Goal: Task Accomplishment & Management: Use online tool/utility

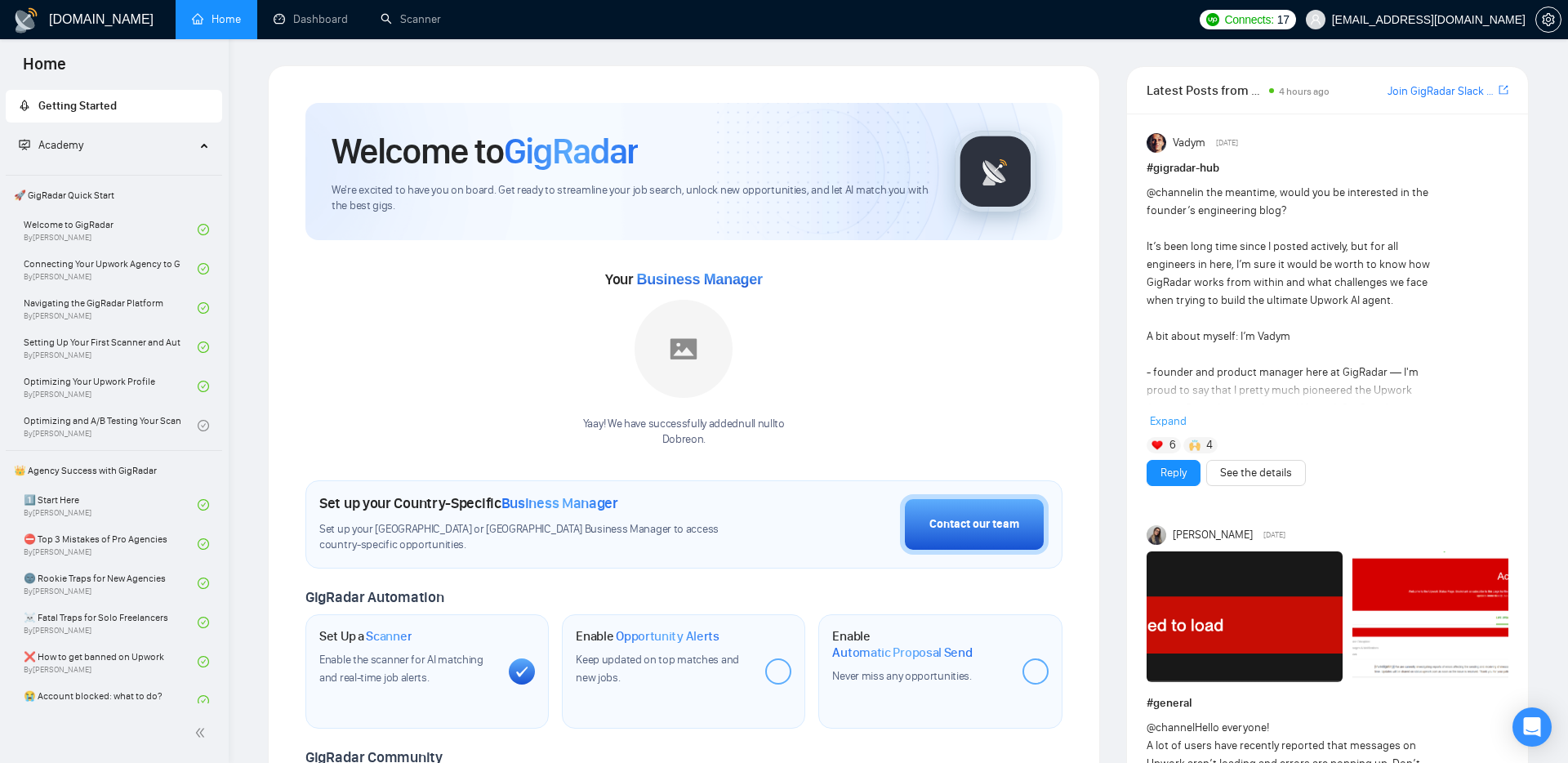
click at [169, 143] on span "Academy" at bounding box center [106, 145] width 176 height 33
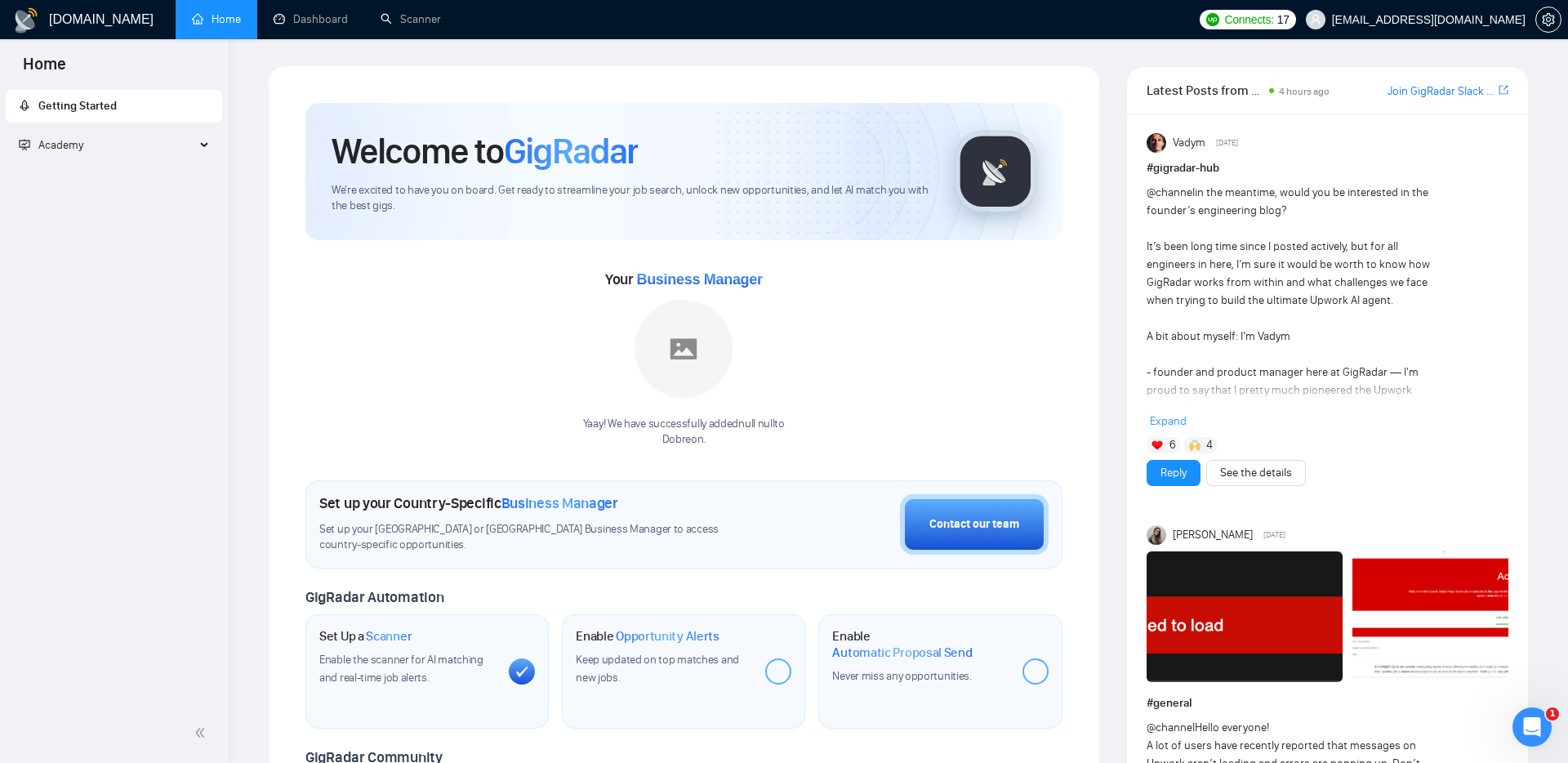
click at [169, 146] on span "Academy" at bounding box center [106, 145] width 176 height 33
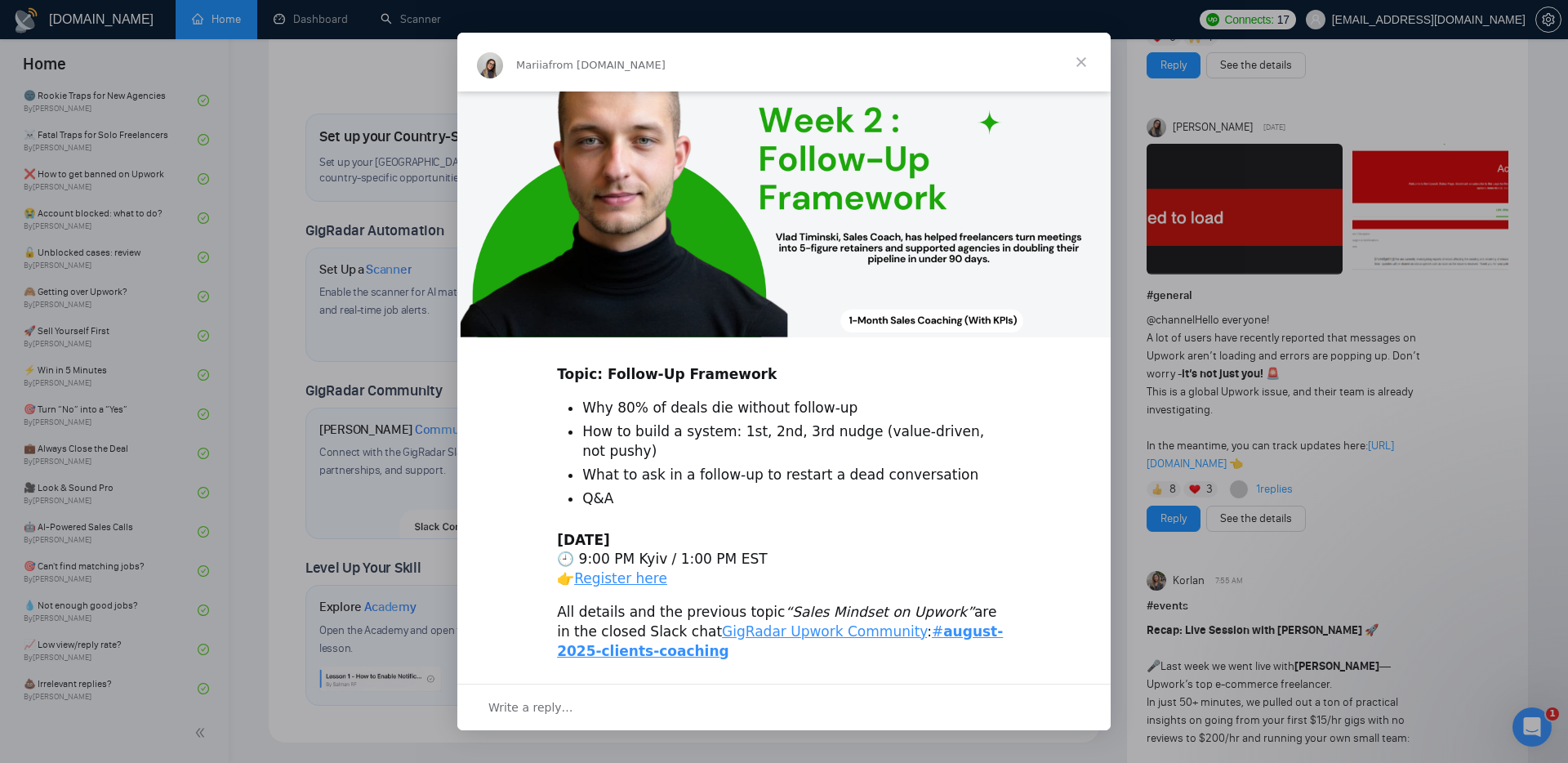
scroll to position [353, 0]
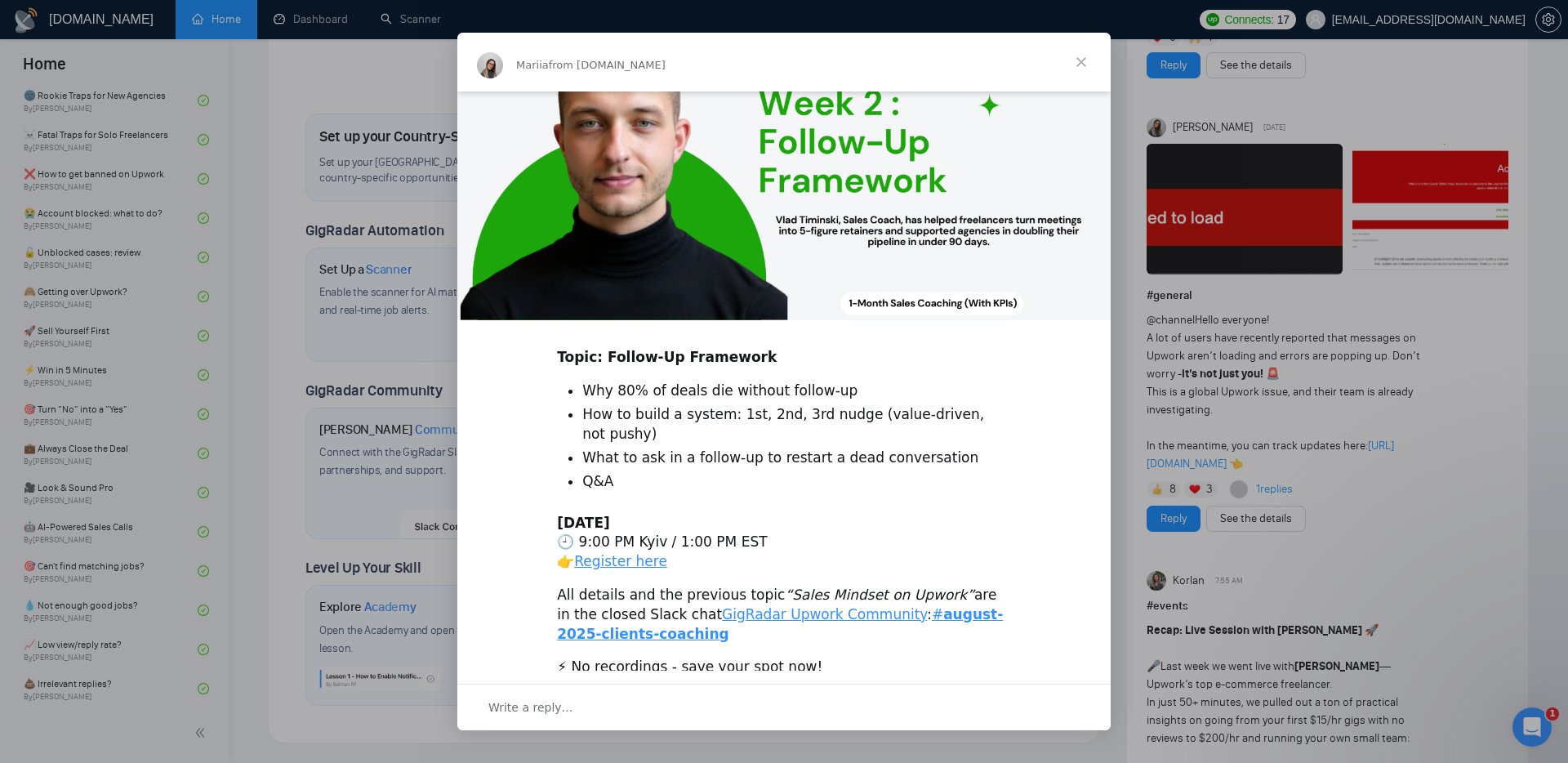
click at [1087, 58] on span "Close" at bounding box center [1081, 62] width 58 height 58
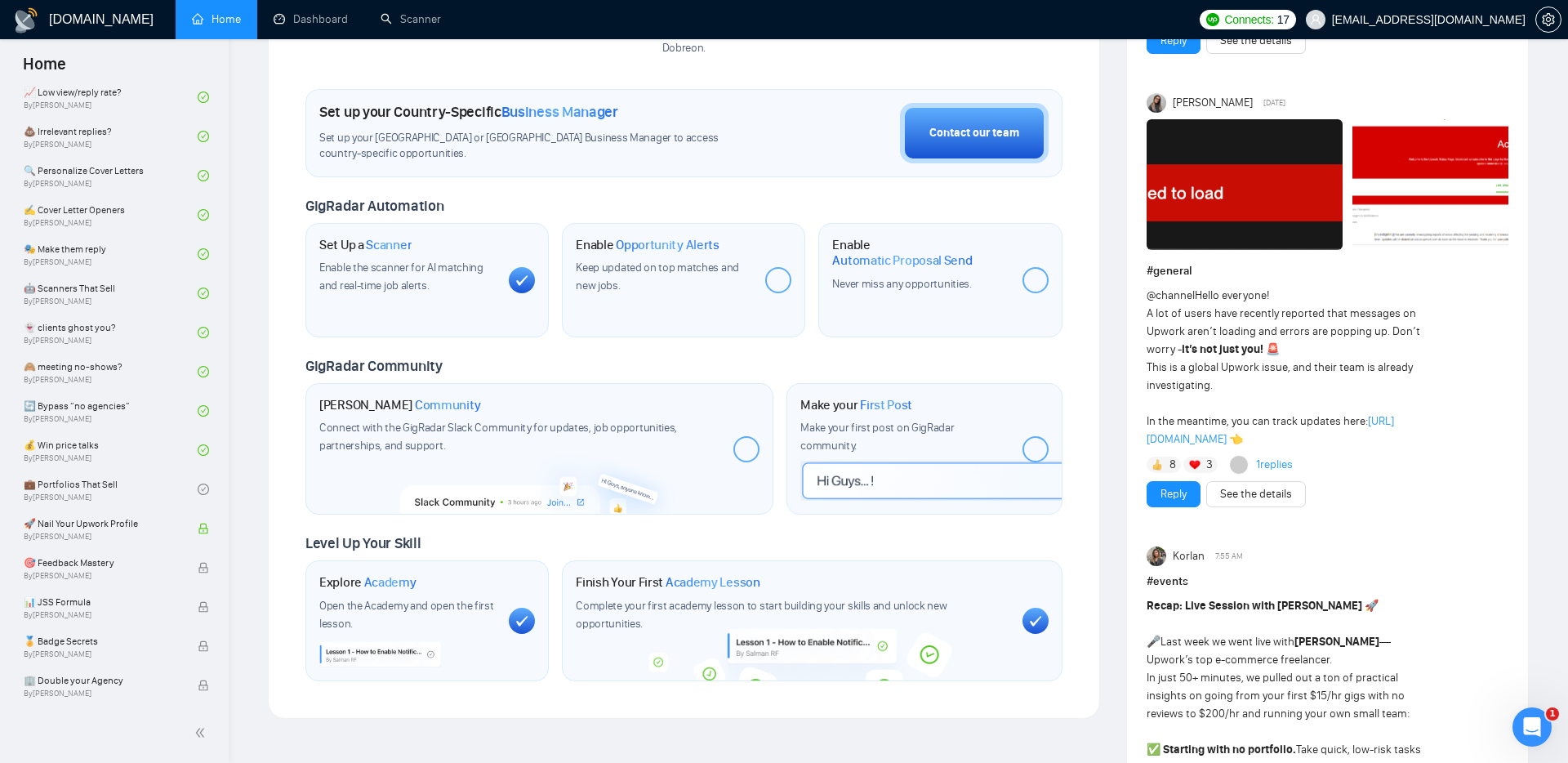
scroll to position [437, 0]
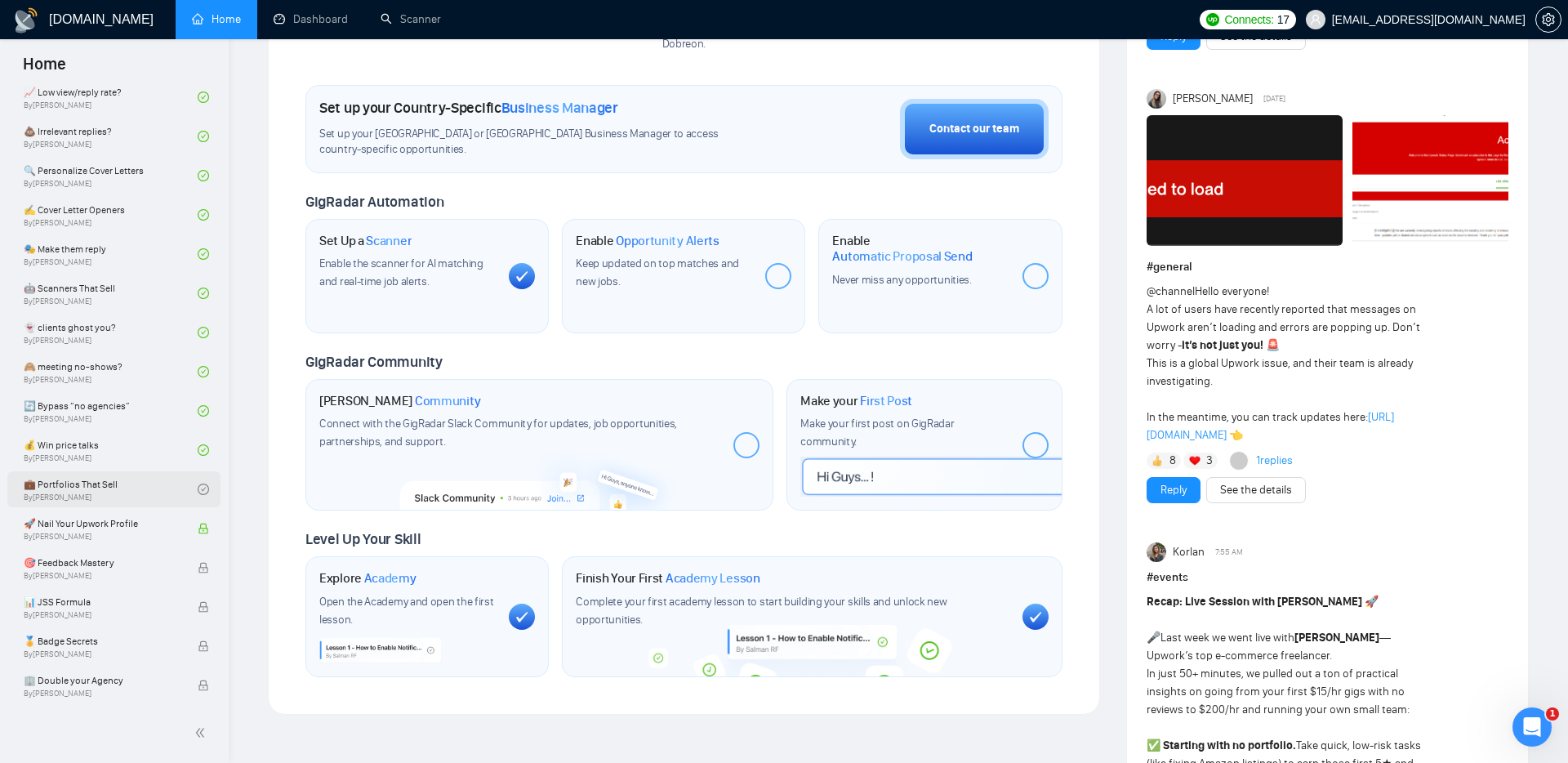
click at [88, 484] on link "💼 Portfolios That Sell By [PERSON_NAME]" at bounding box center [110, 489] width 174 height 36
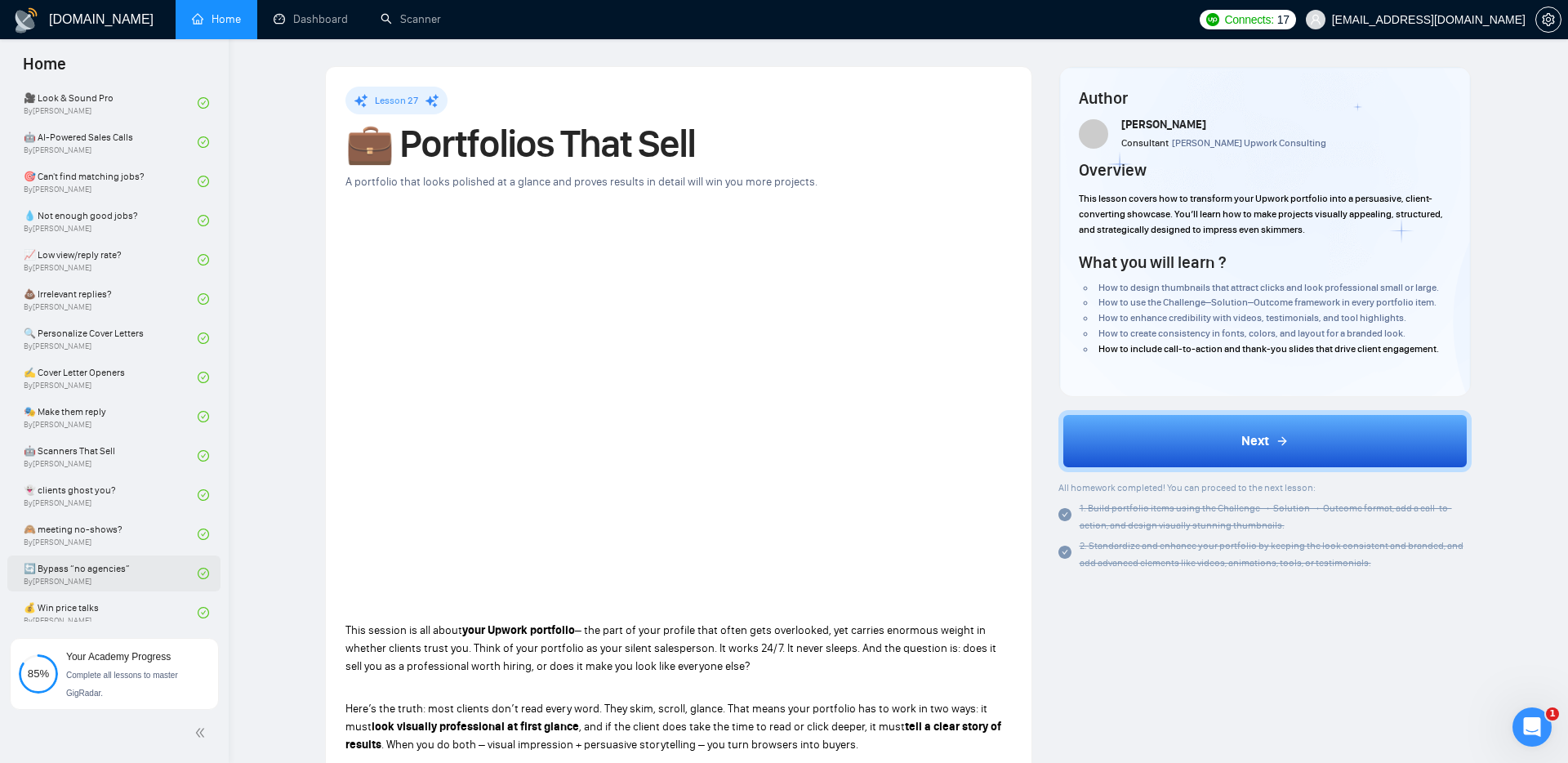
scroll to position [865, 0]
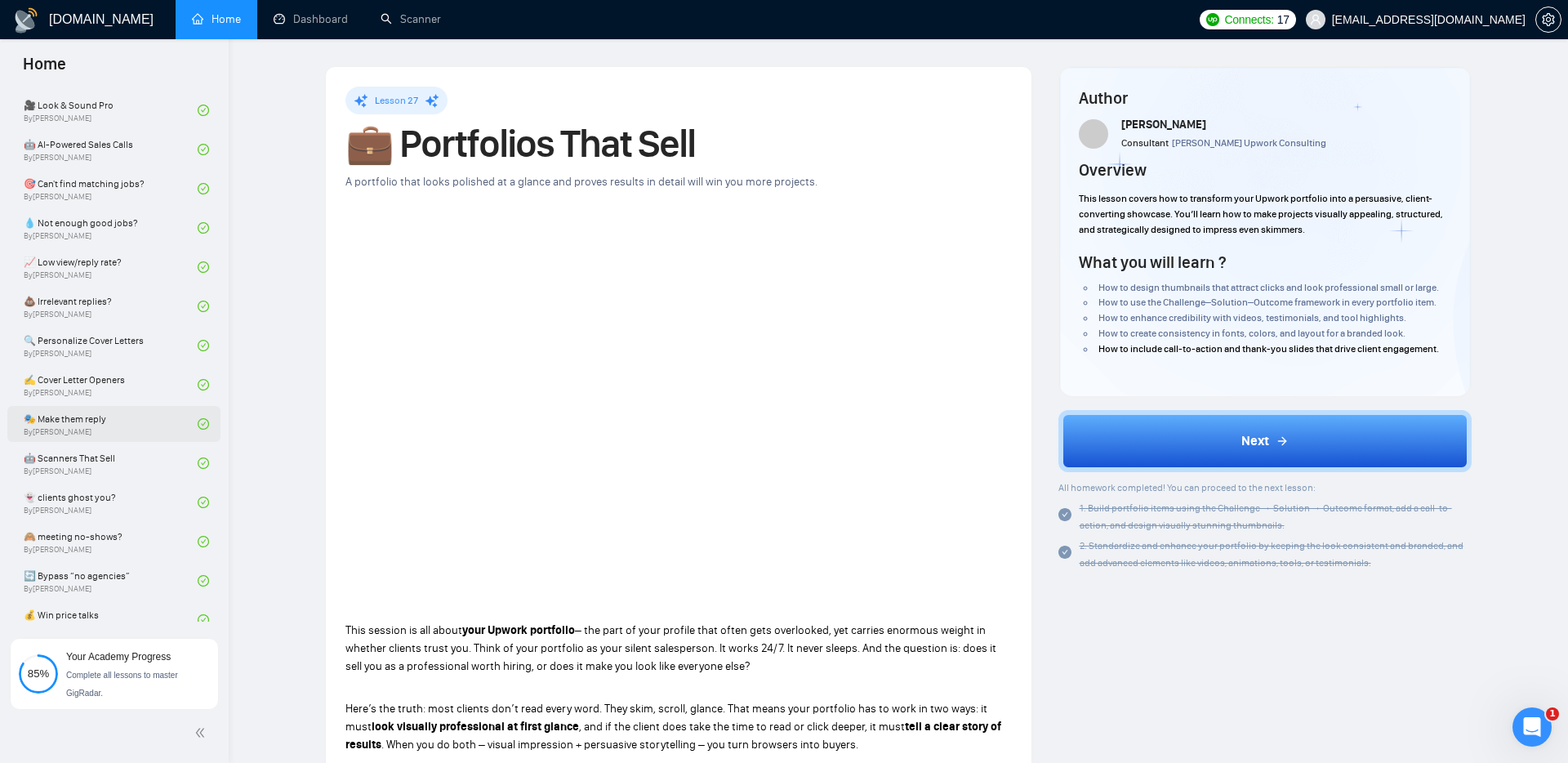
click at [87, 415] on link "🎭 Make them reply By [PERSON_NAME]" at bounding box center [110, 424] width 174 height 36
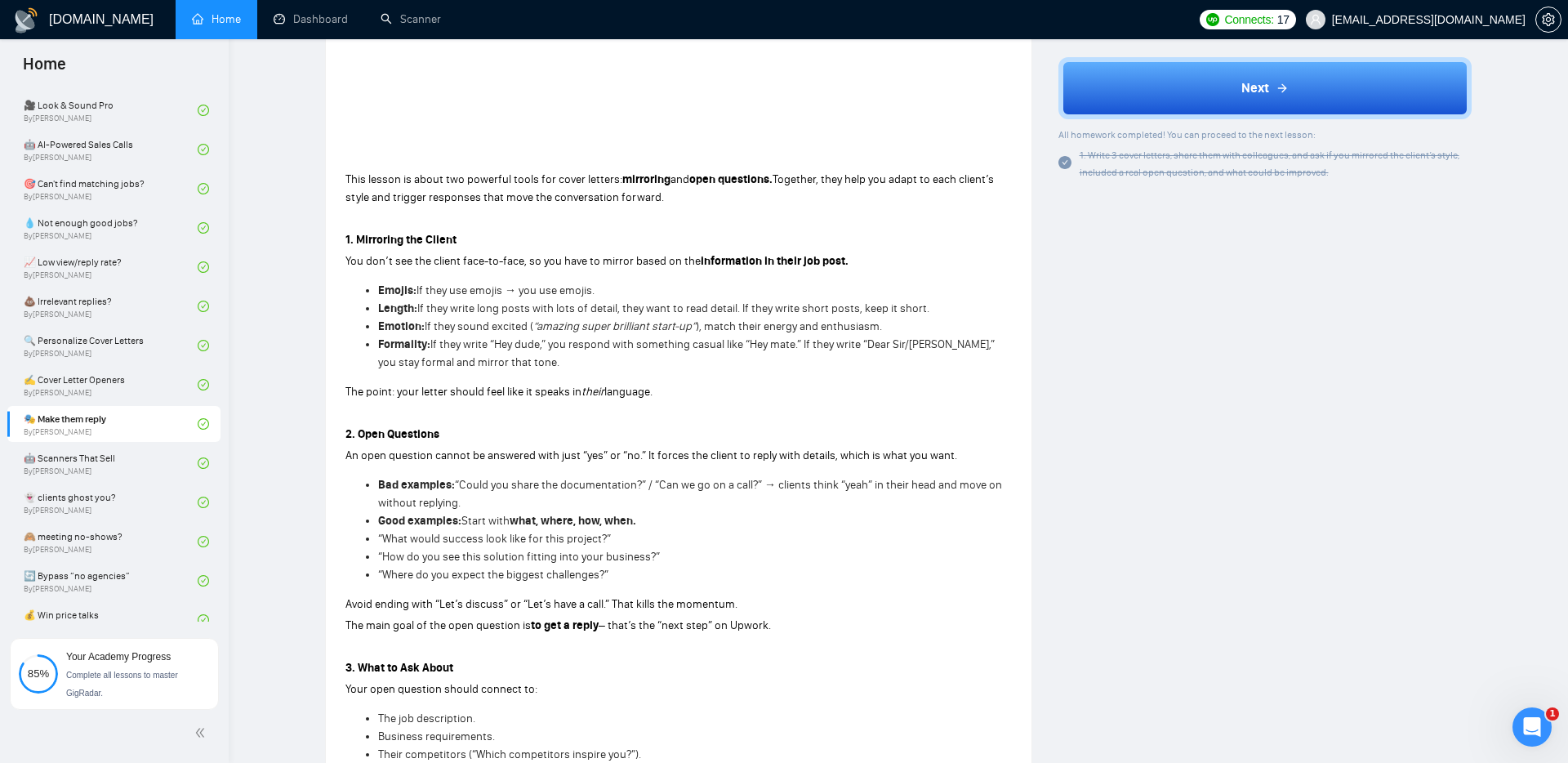
scroll to position [456, 0]
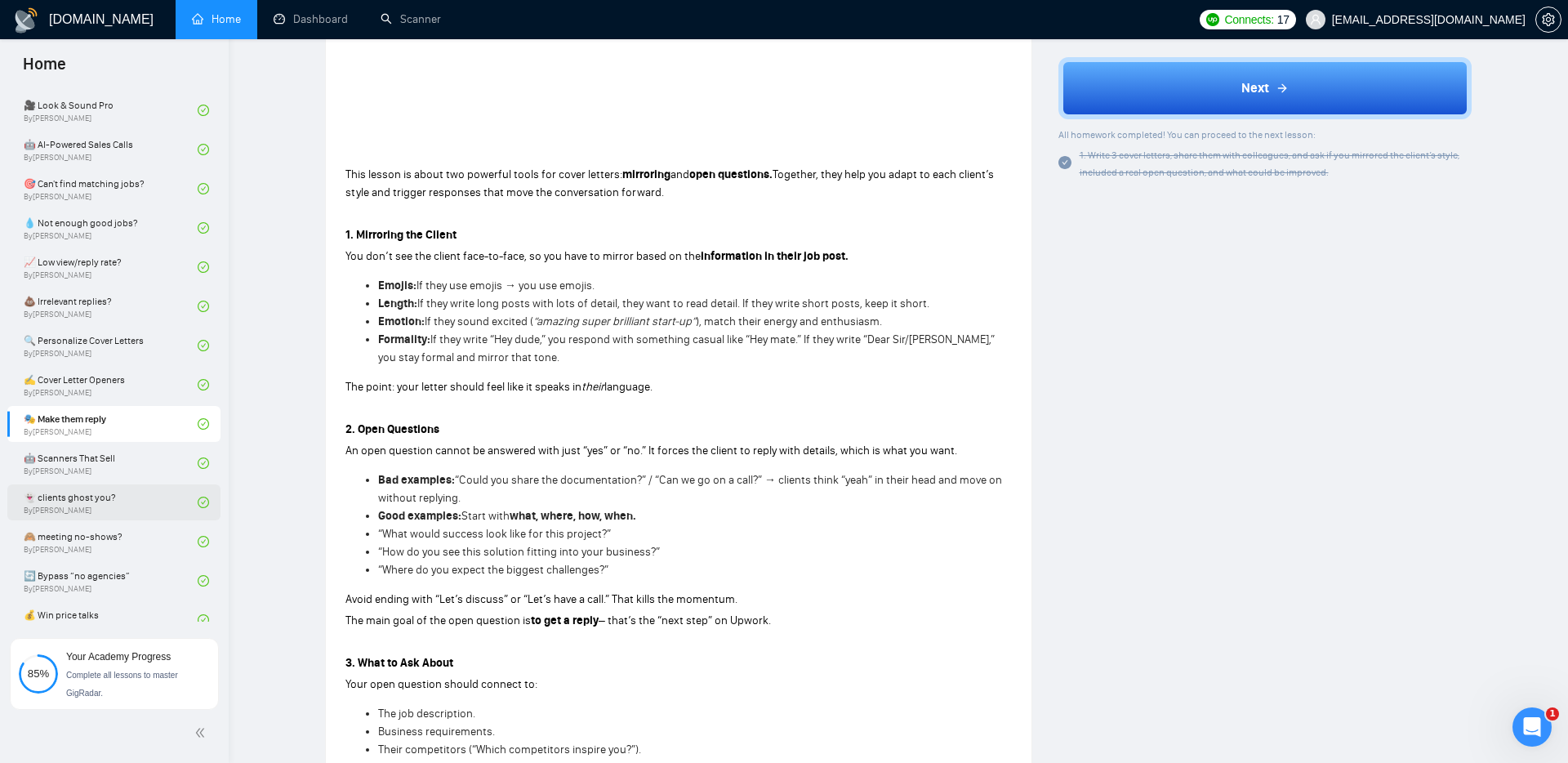
click at [82, 502] on link "👻 clients ghost you? By [PERSON_NAME]" at bounding box center [110, 502] width 174 height 36
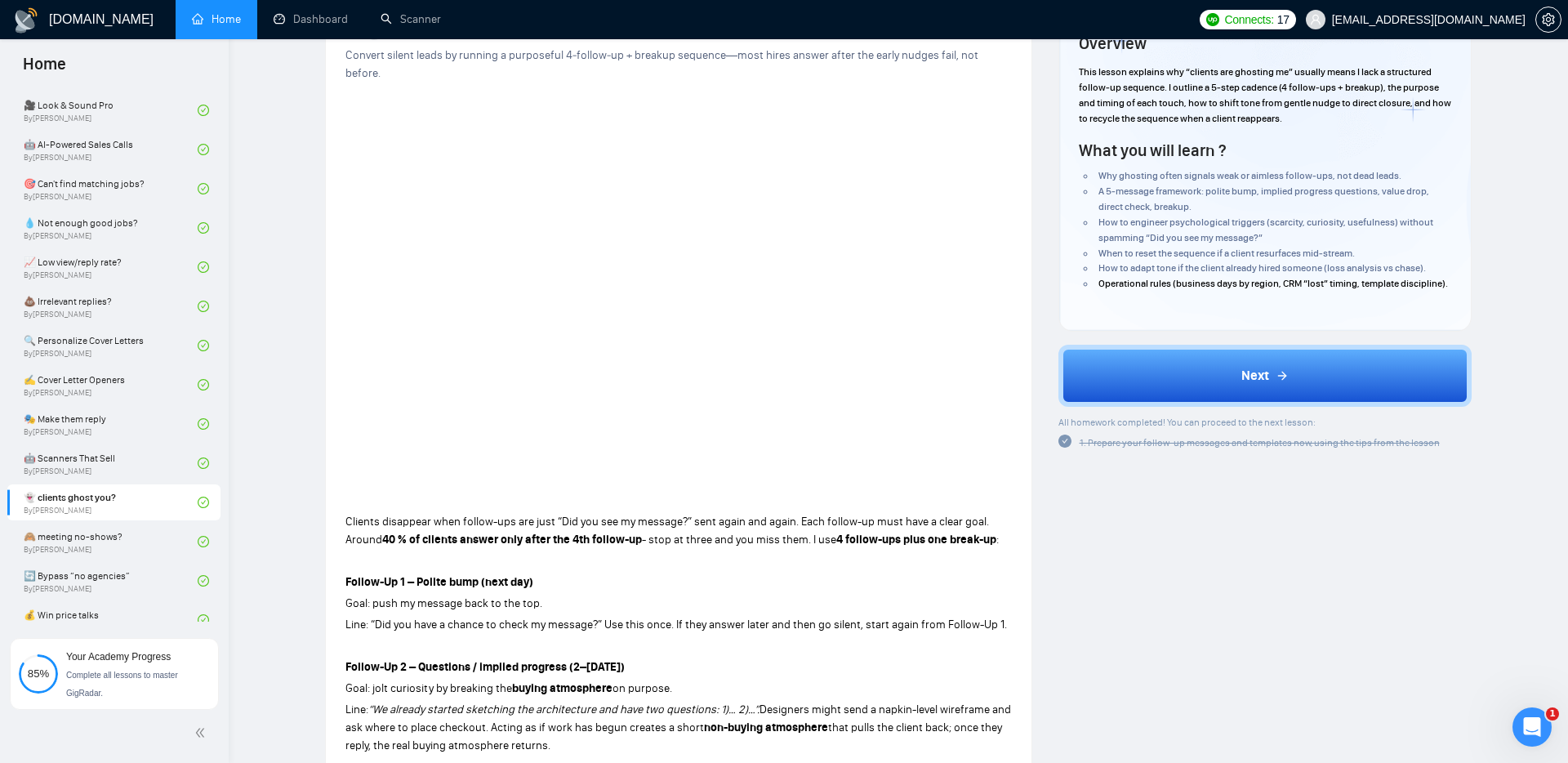
scroll to position [456, 0]
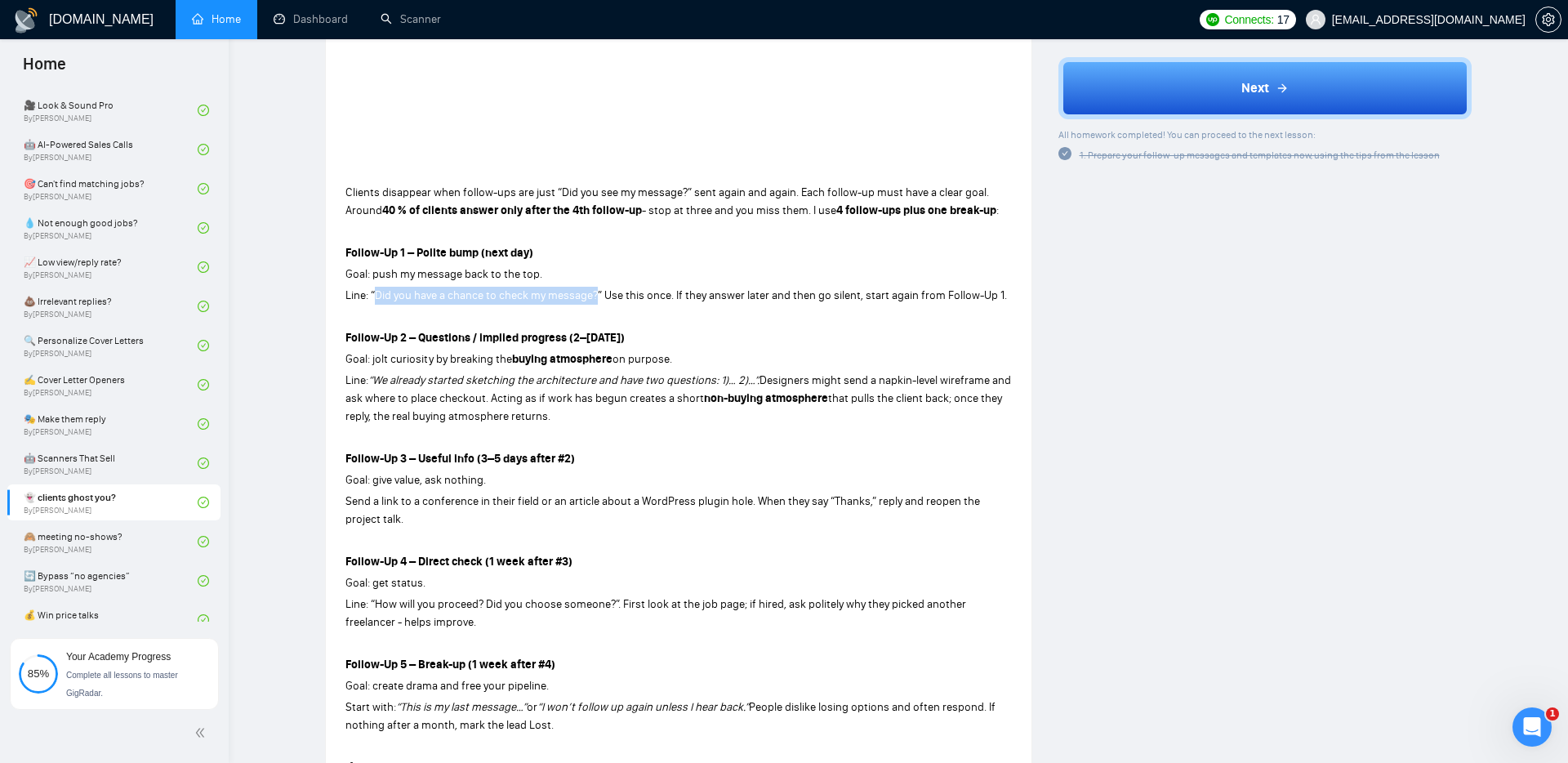
drag, startPoint x: 376, startPoint y: 277, endPoint x: 595, endPoint y: 277, distance: 219.0
click at [595, 288] on span "Line: “Did you have a chance to check my message?” Use this once. If they answe…" at bounding box center [676, 295] width 662 height 14
copy span "Did you have a chance to check my message?"
click at [419, 20] on link "Scanner" at bounding box center [411, 19] width 60 height 14
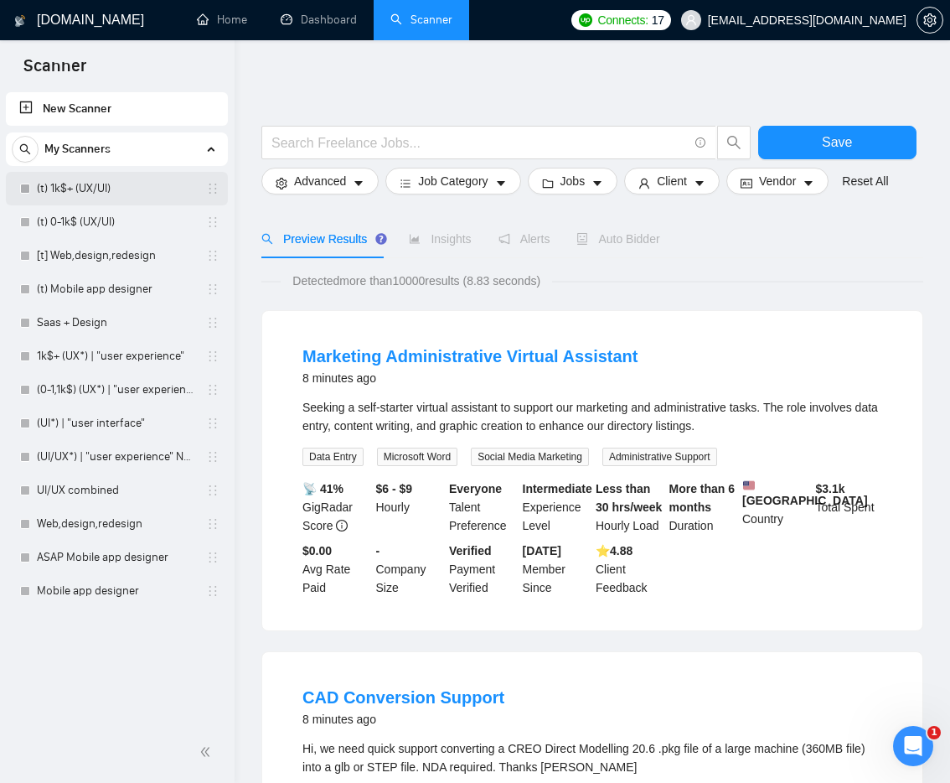
click at [86, 194] on link "(t) 1k$+ (UX/UI)" at bounding box center [116, 189] width 159 height 34
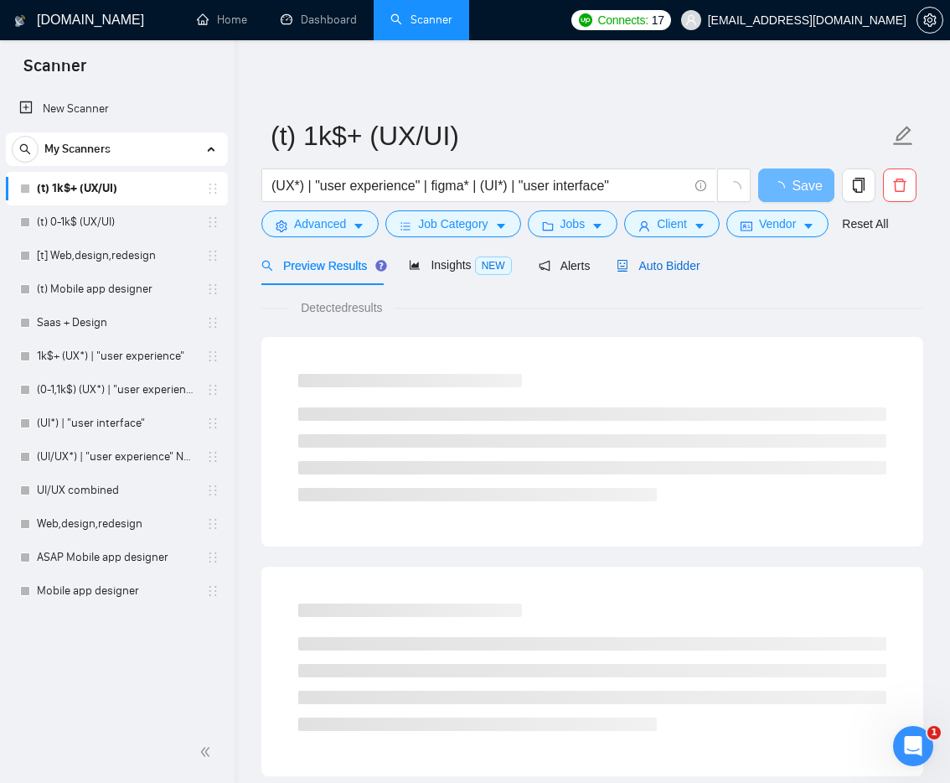
click at [650, 269] on span "Auto Bidder" at bounding box center [658, 265] width 83 height 13
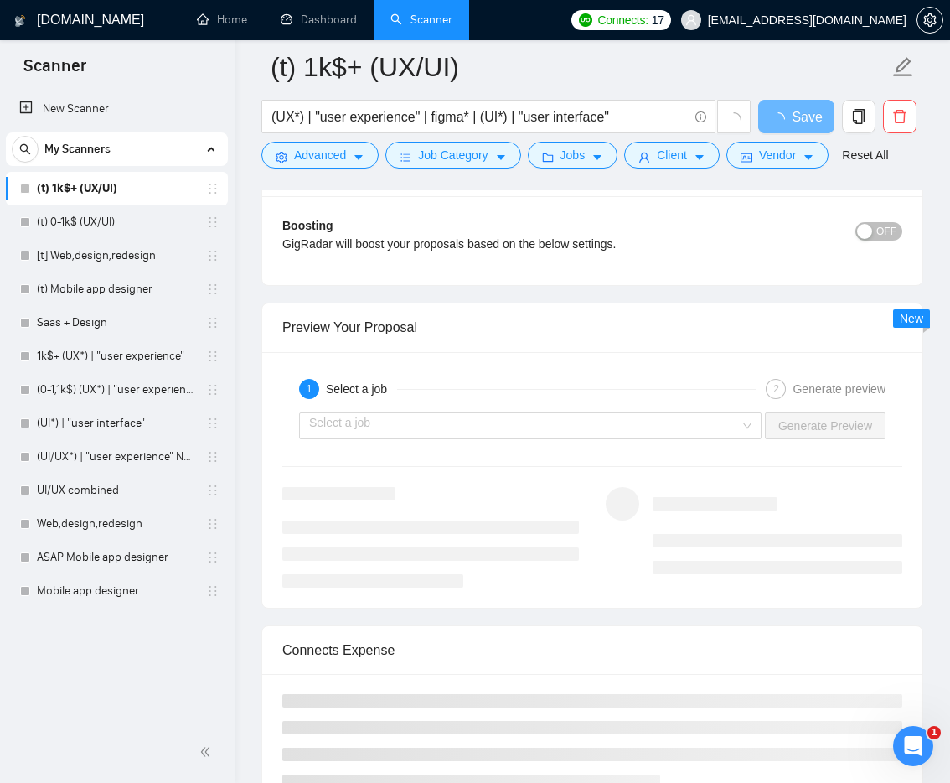
scroll to position [3168, 0]
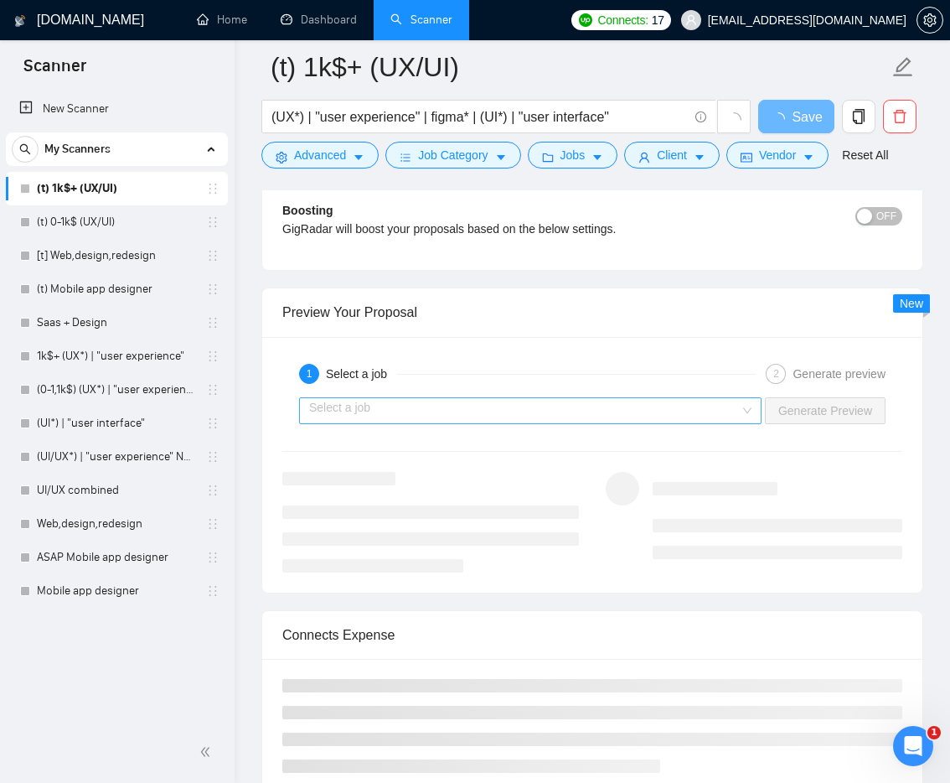
click at [420, 405] on input "search" at bounding box center [524, 410] width 431 height 25
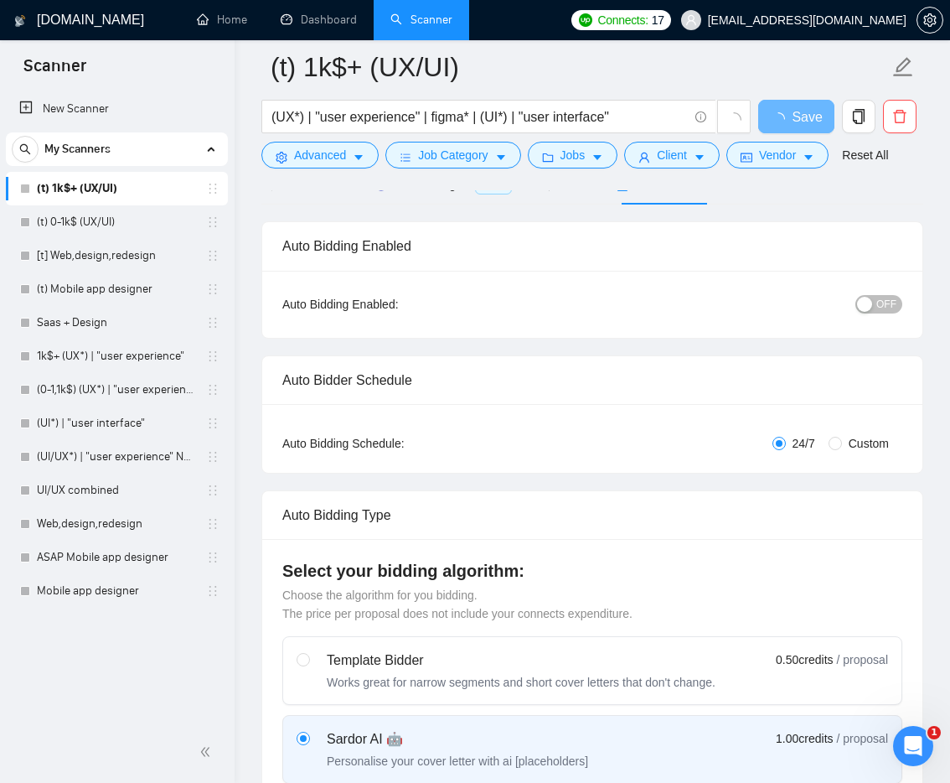
scroll to position [84, 0]
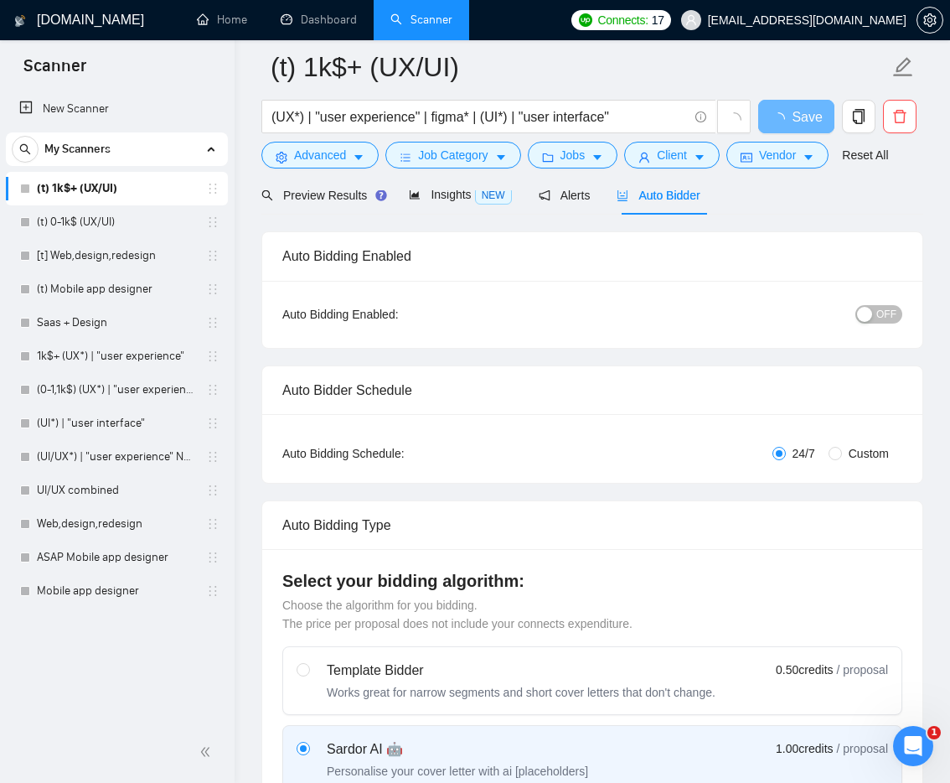
click at [880, 313] on span "OFF" at bounding box center [887, 314] width 20 height 18
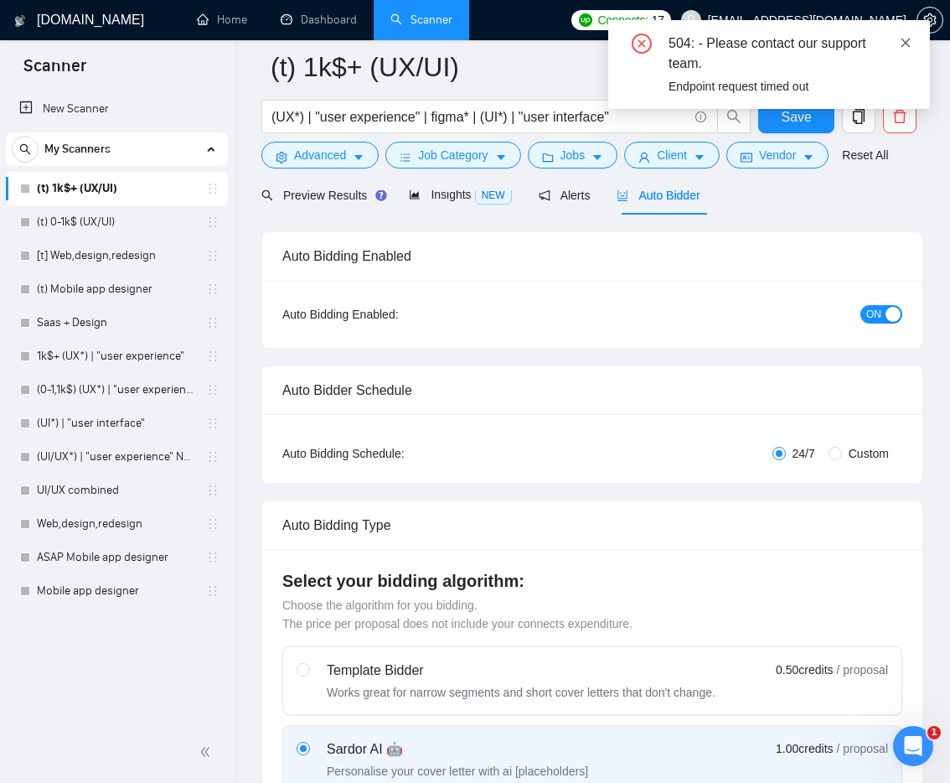
click at [903, 41] on icon "close" at bounding box center [906, 43] width 12 height 12
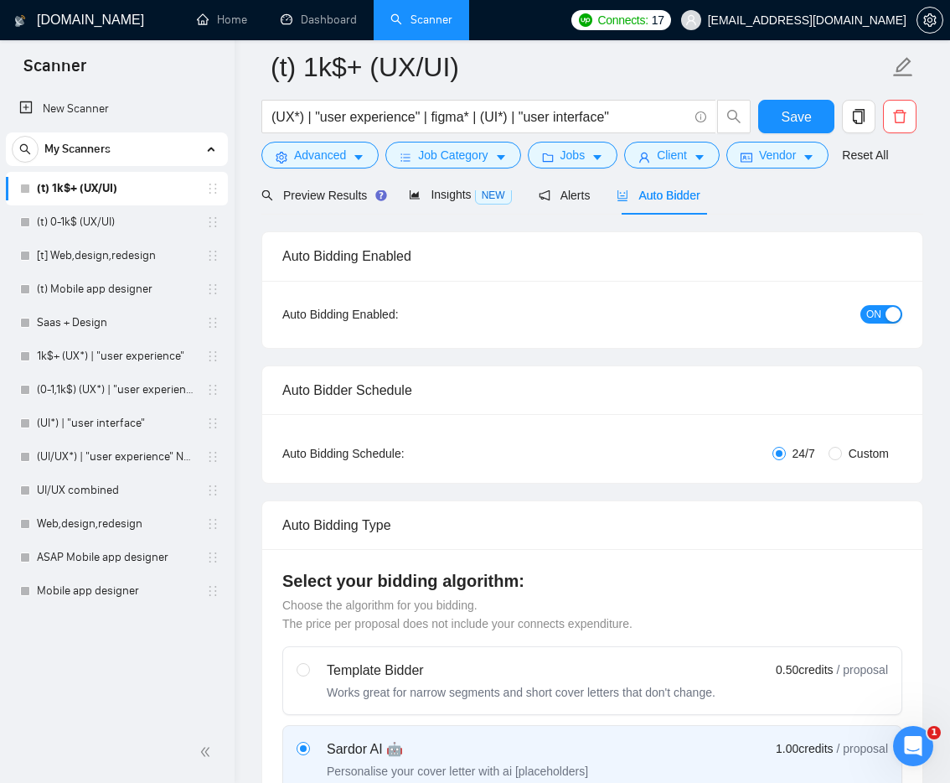
click at [665, 199] on span "Auto Bidder" at bounding box center [658, 195] width 83 height 13
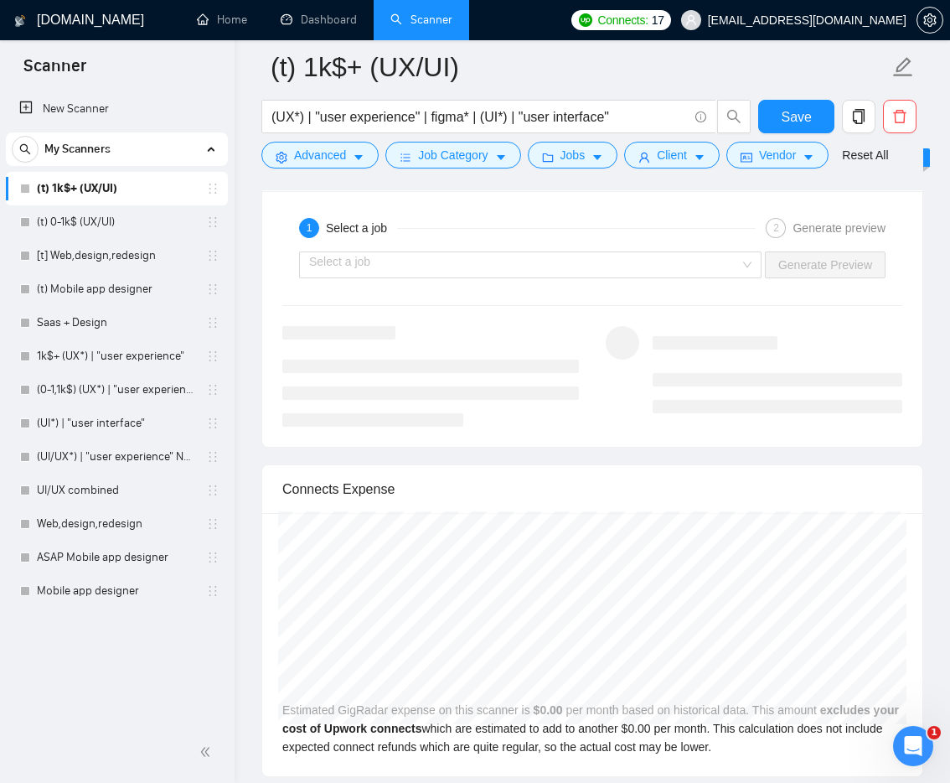
scroll to position [3406, 0]
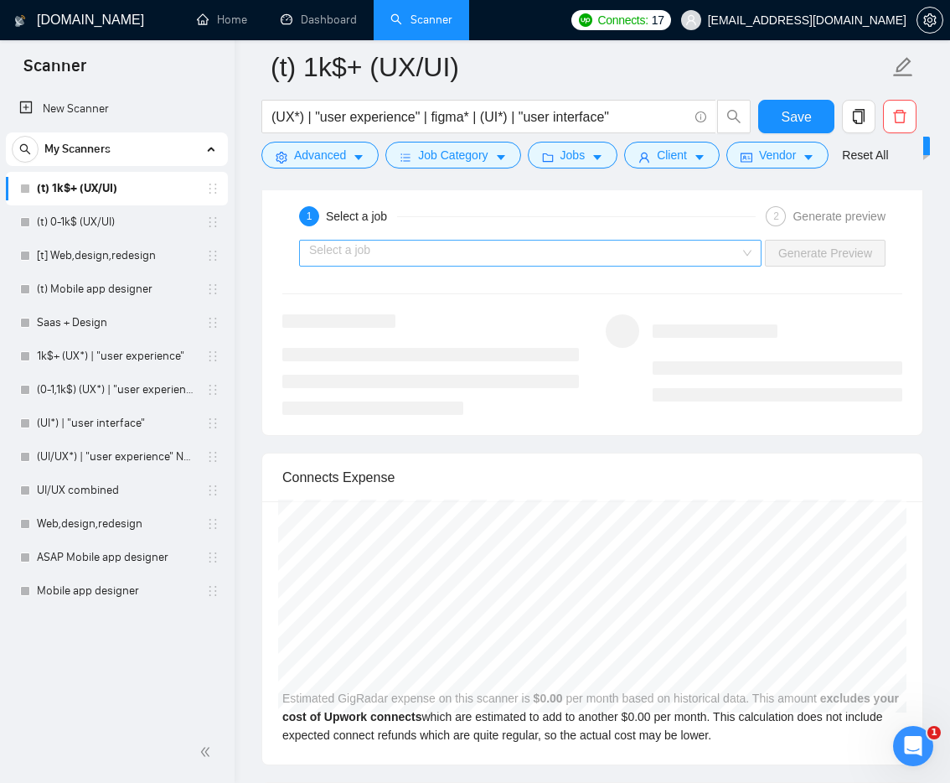
click at [562, 266] on input "search" at bounding box center [524, 253] width 431 height 25
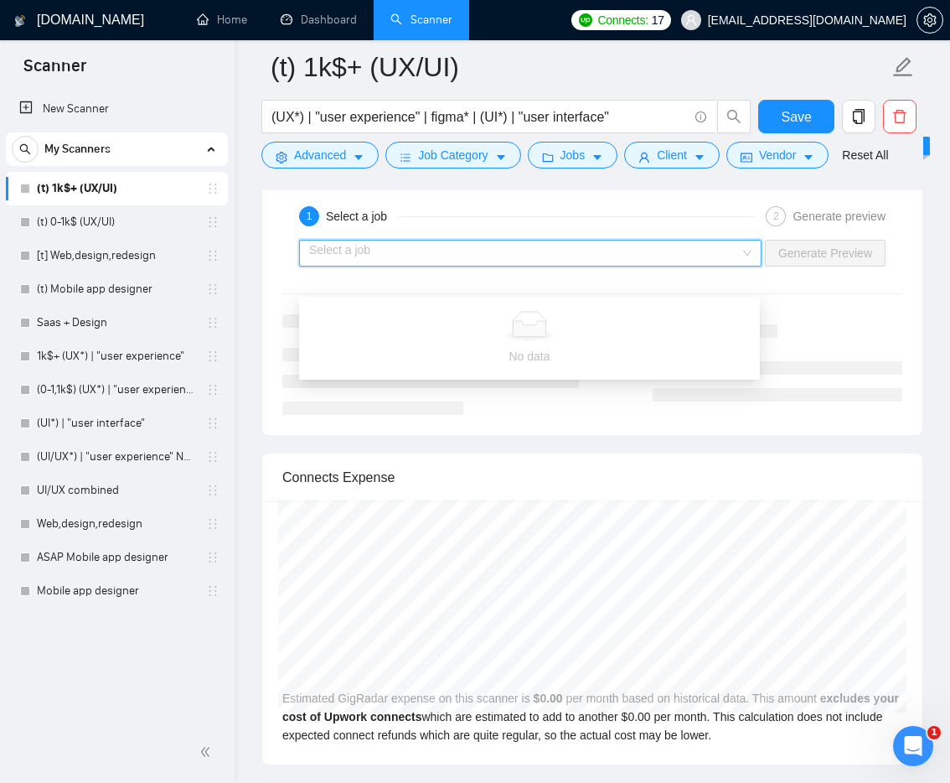
click at [551, 266] on input "search" at bounding box center [524, 253] width 431 height 25
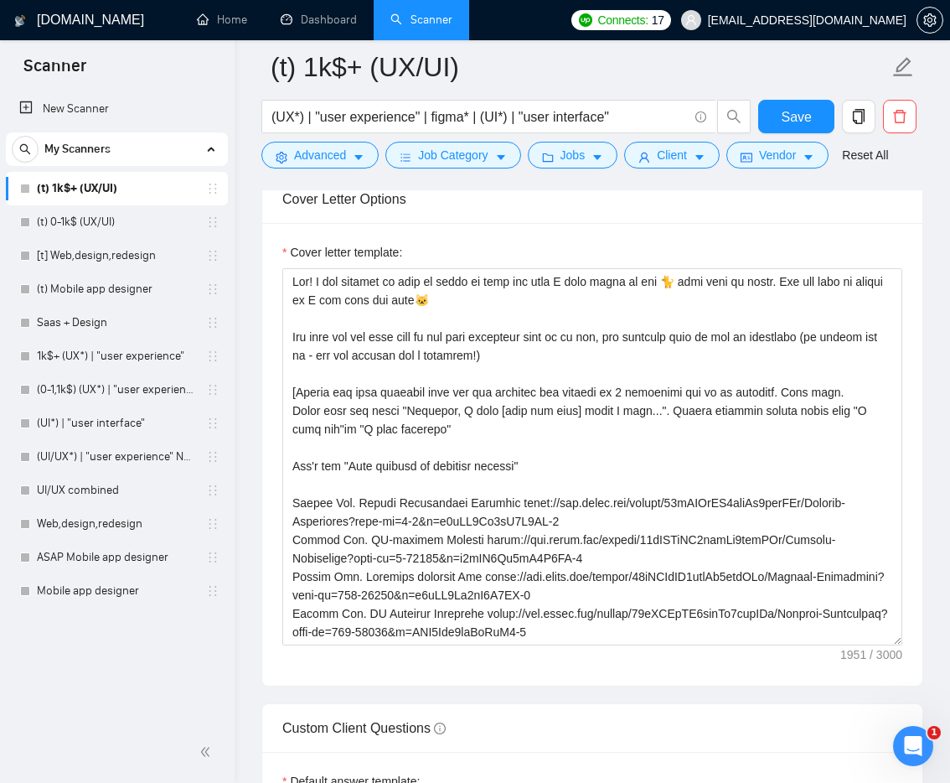
scroll to position [1974, 0]
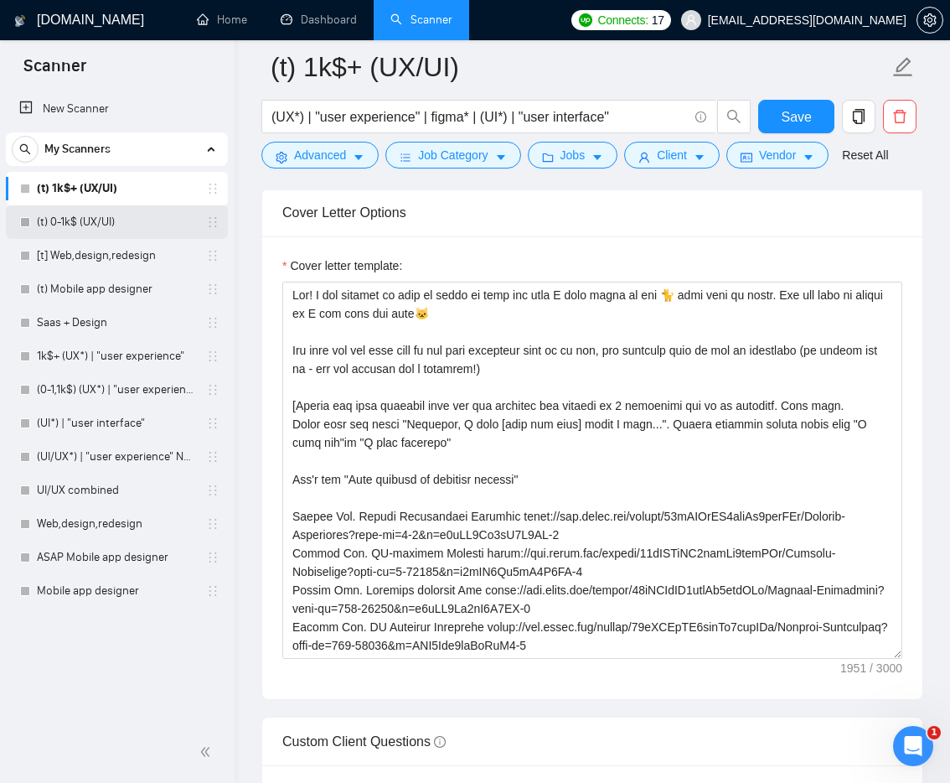
click at [91, 225] on link "(t) 0-1k$ (UX/UI)" at bounding box center [116, 222] width 159 height 34
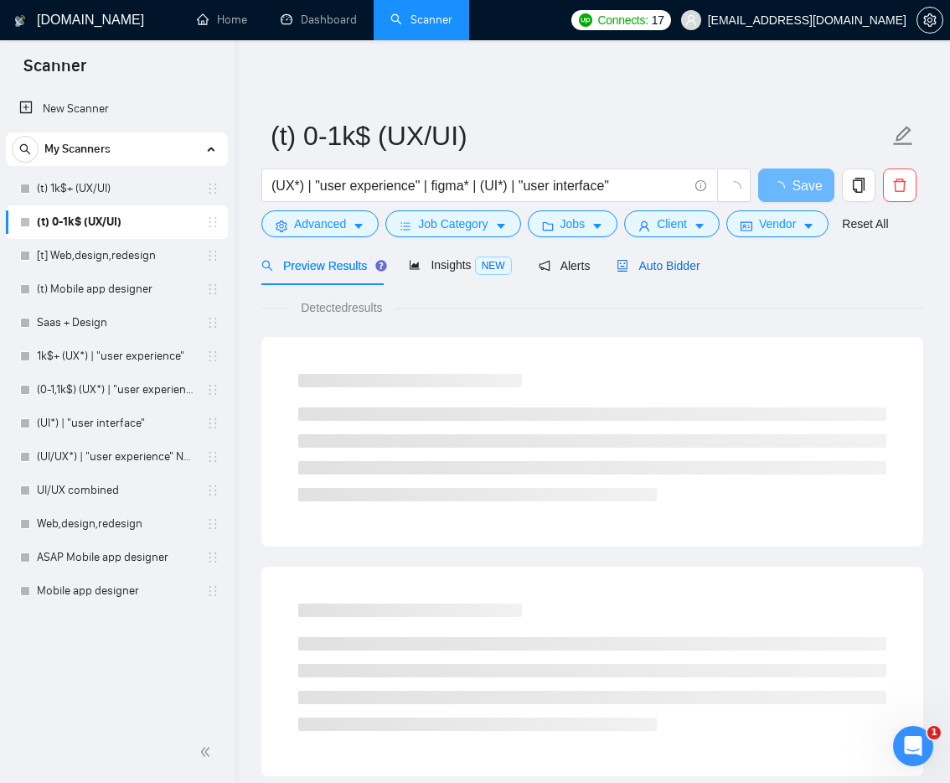
click at [655, 261] on span "Auto Bidder" at bounding box center [658, 265] width 83 height 13
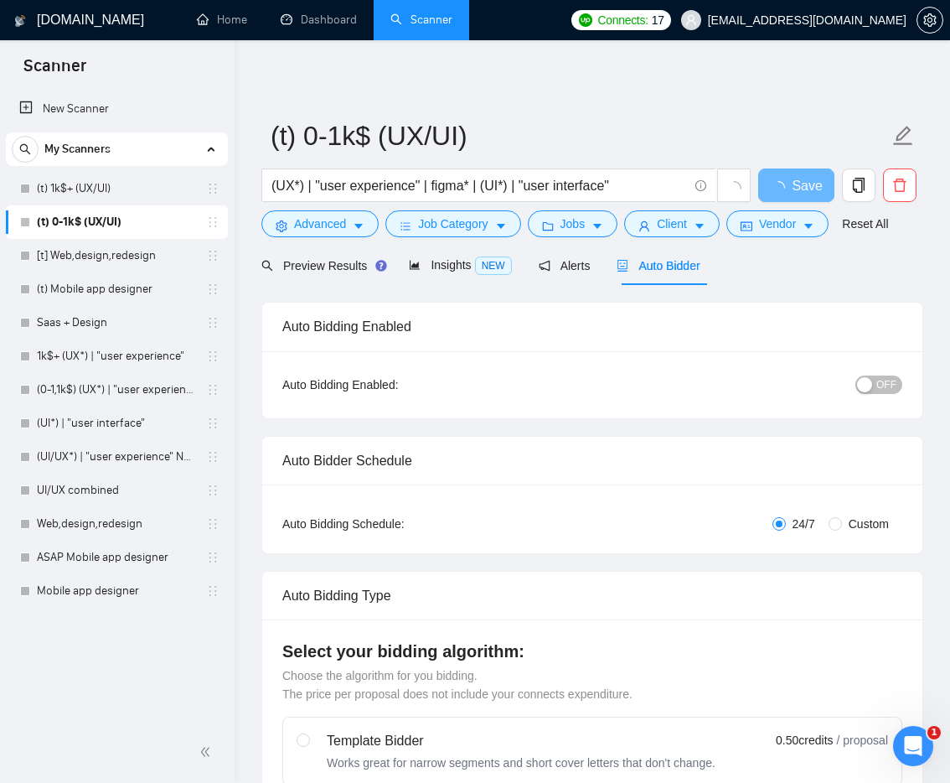
radio input "false"
radio input "true"
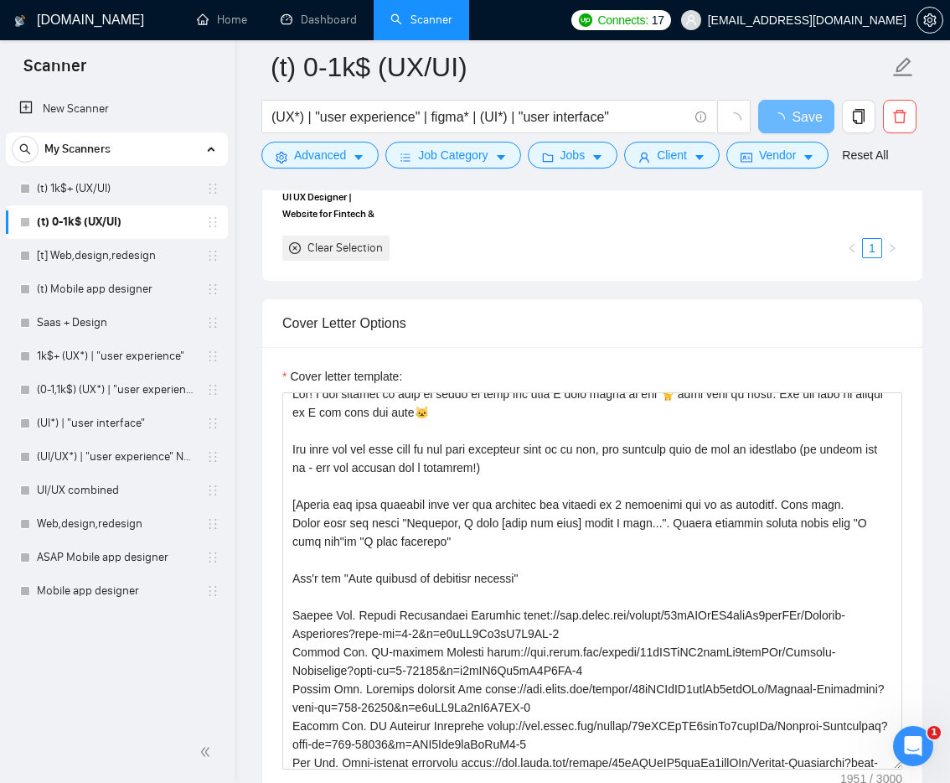
scroll to position [13, 0]
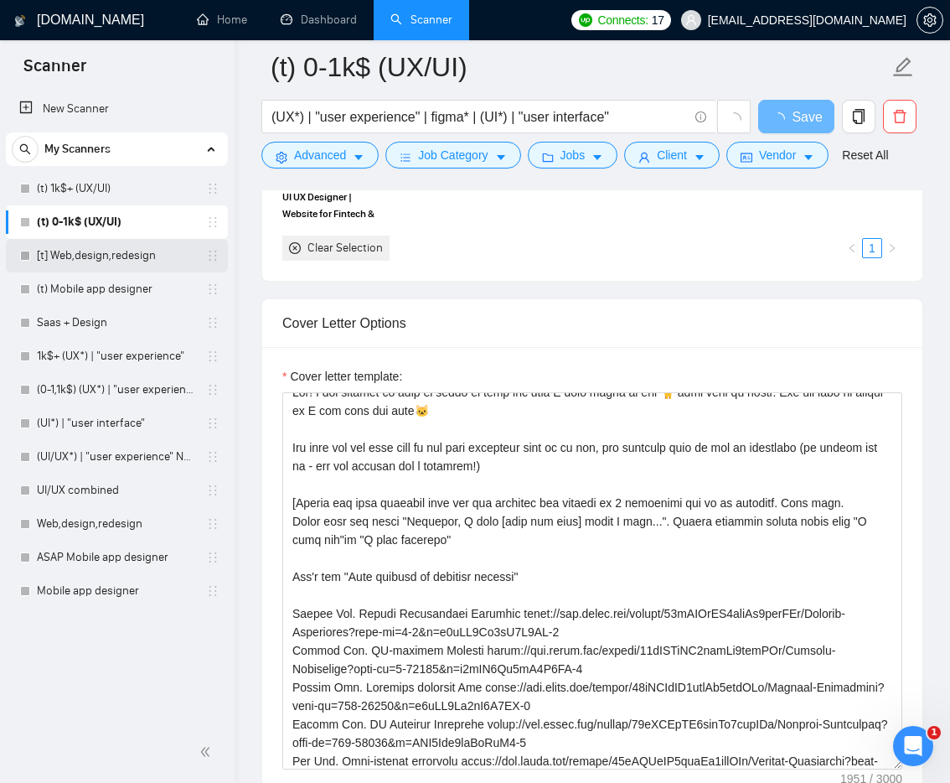
click at [87, 264] on link "[t] Web,design,redesign" at bounding box center [116, 256] width 159 height 34
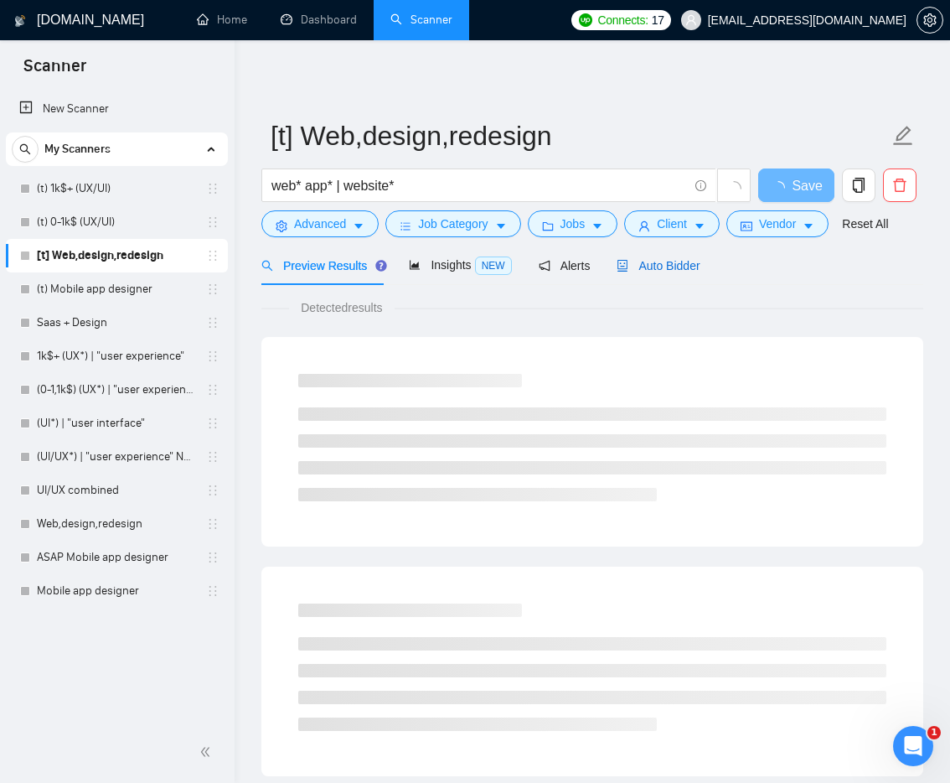
click at [697, 267] on span "Auto Bidder" at bounding box center [658, 265] width 83 height 13
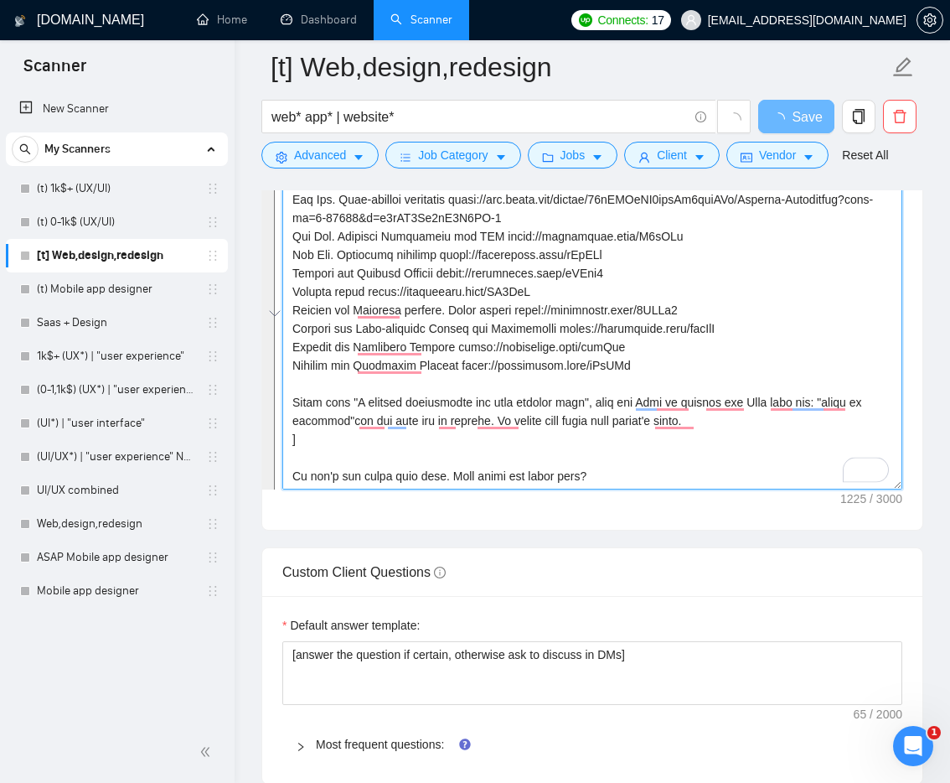
scroll to position [37, 0]
drag, startPoint x: 292, startPoint y: 458, endPoint x: 613, endPoint y: 487, distance: 323.1
click at [613, 487] on textarea "Cover letter template:" at bounding box center [592, 300] width 620 height 377
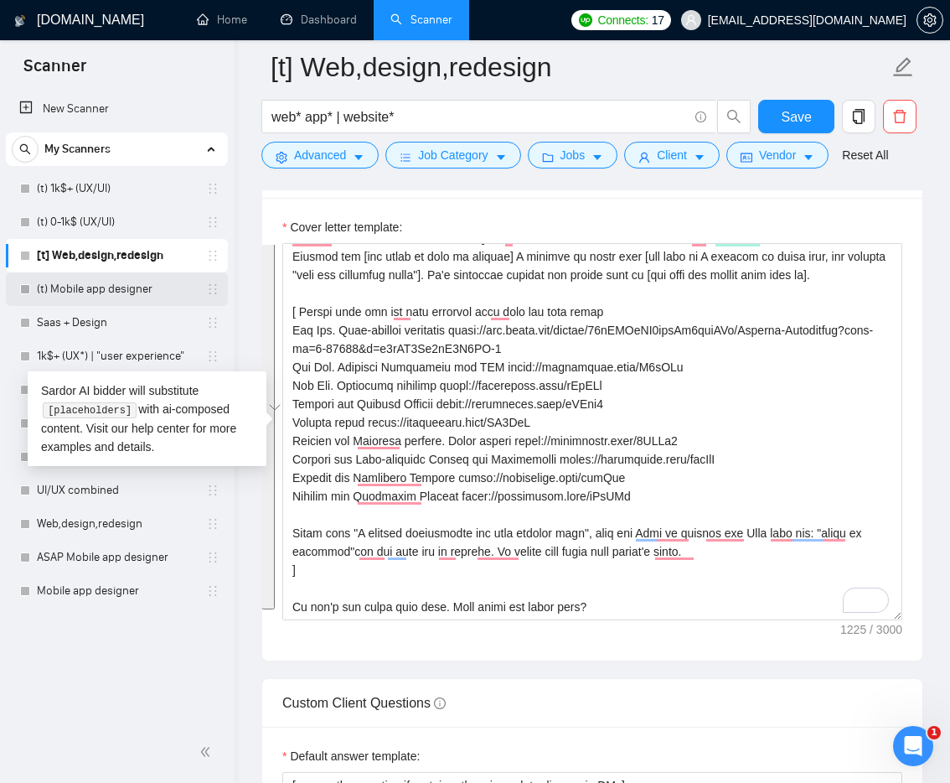
click at [98, 298] on link "(t) Mobile app designer" at bounding box center [116, 289] width 159 height 34
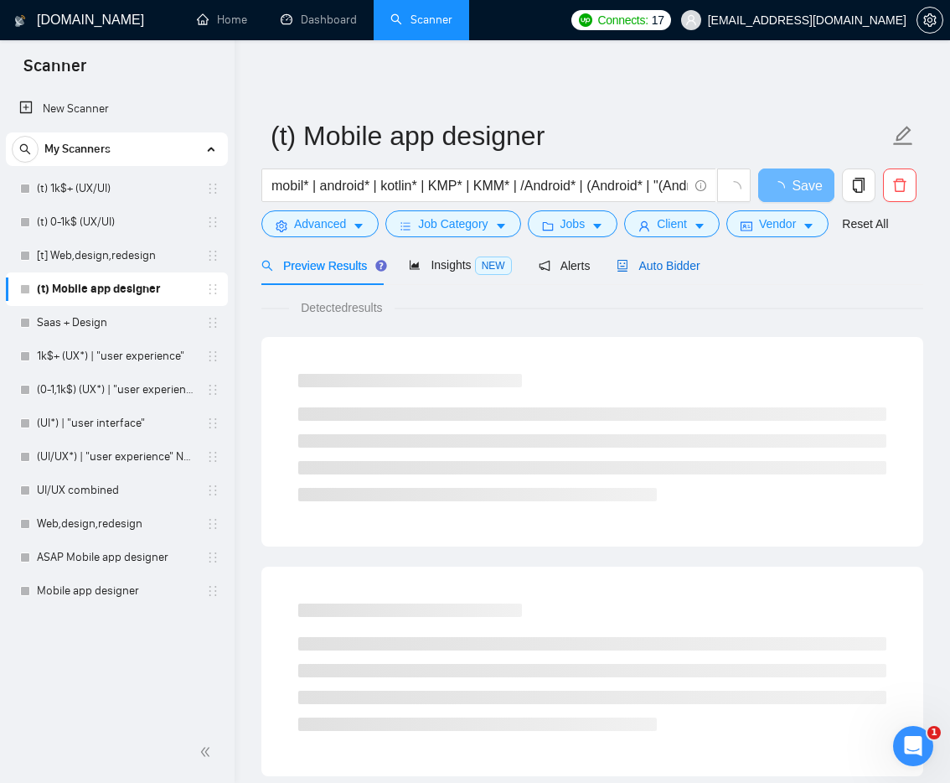
click at [669, 270] on span "Auto Bidder" at bounding box center [658, 265] width 83 height 13
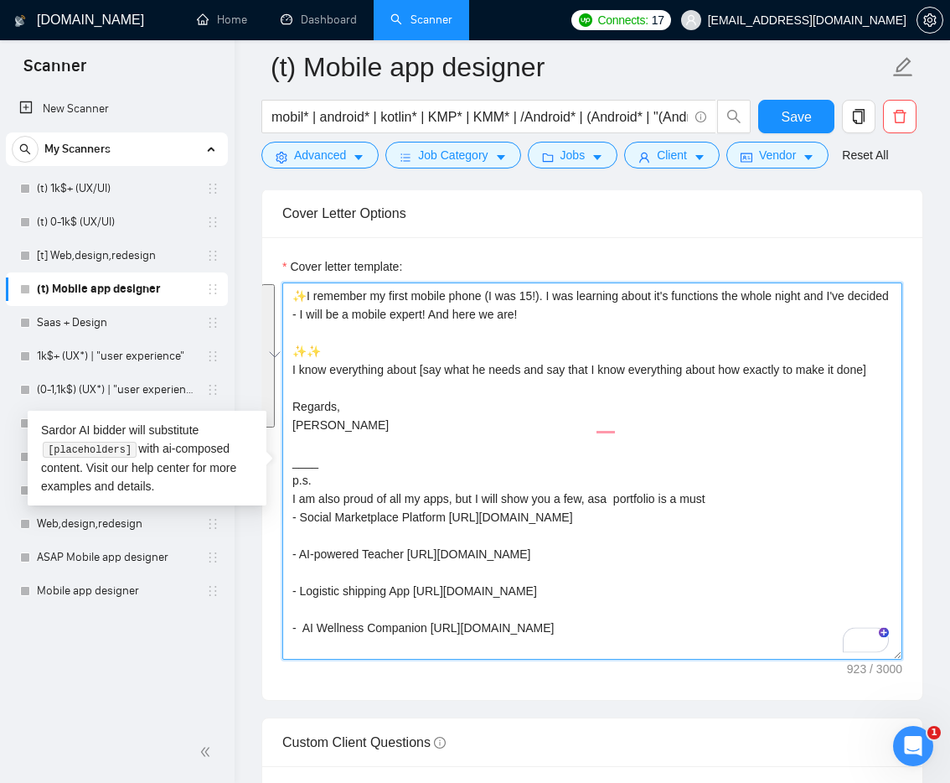
scroll to position [74, 0]
drag, startPoint x: 531, startPoint y: 625, endPoint x: 269, endPoint y: 502, distance: 289.1
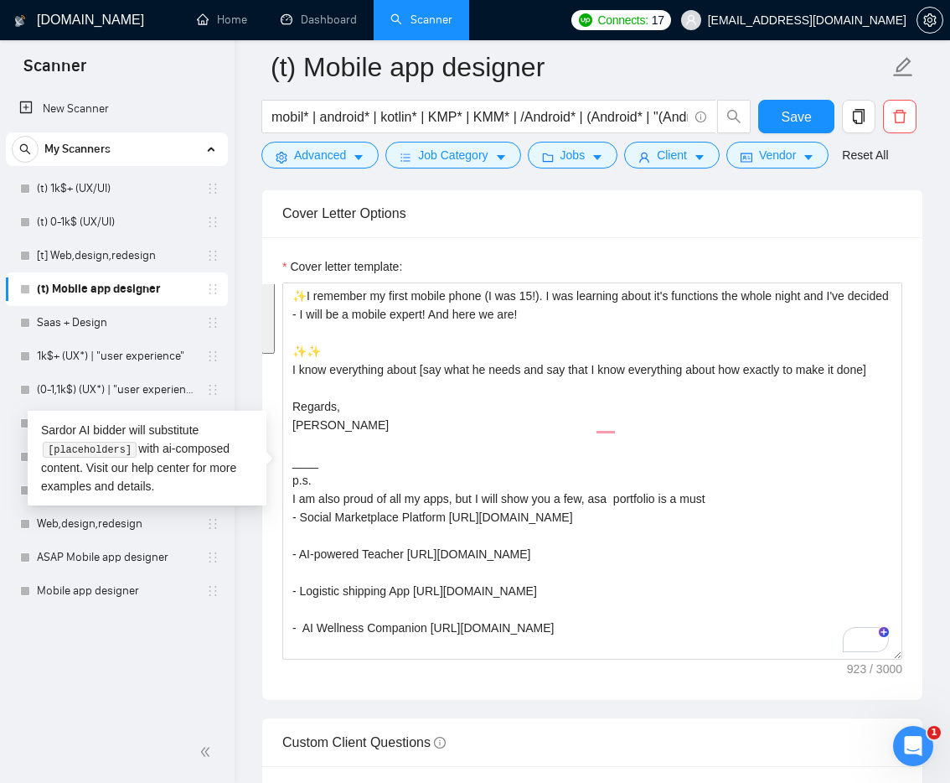
click at [276, 291] on div "Cover letter template: ✨I remember my first mobile phone (I was 15!). I was lea…" at bounding box center [592, 468] width 660 height 463
